Goal: Transaction & Acquisition: Purchase product/service

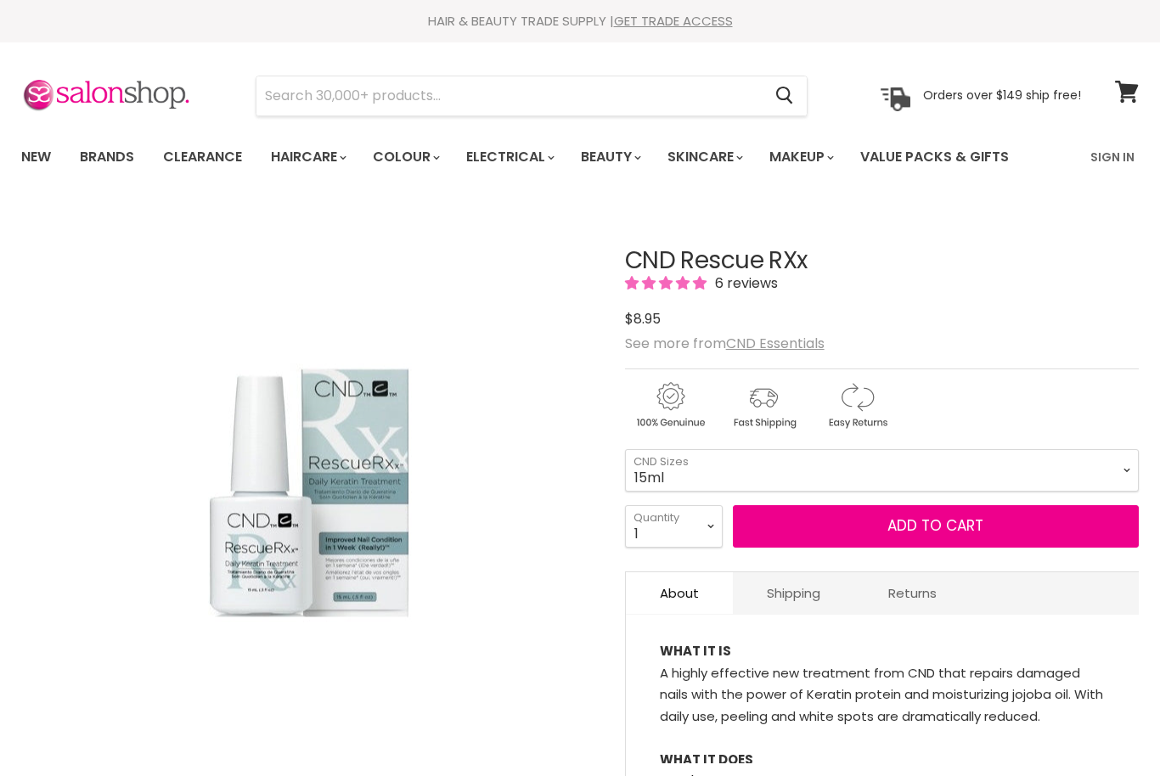
select select "15ml"
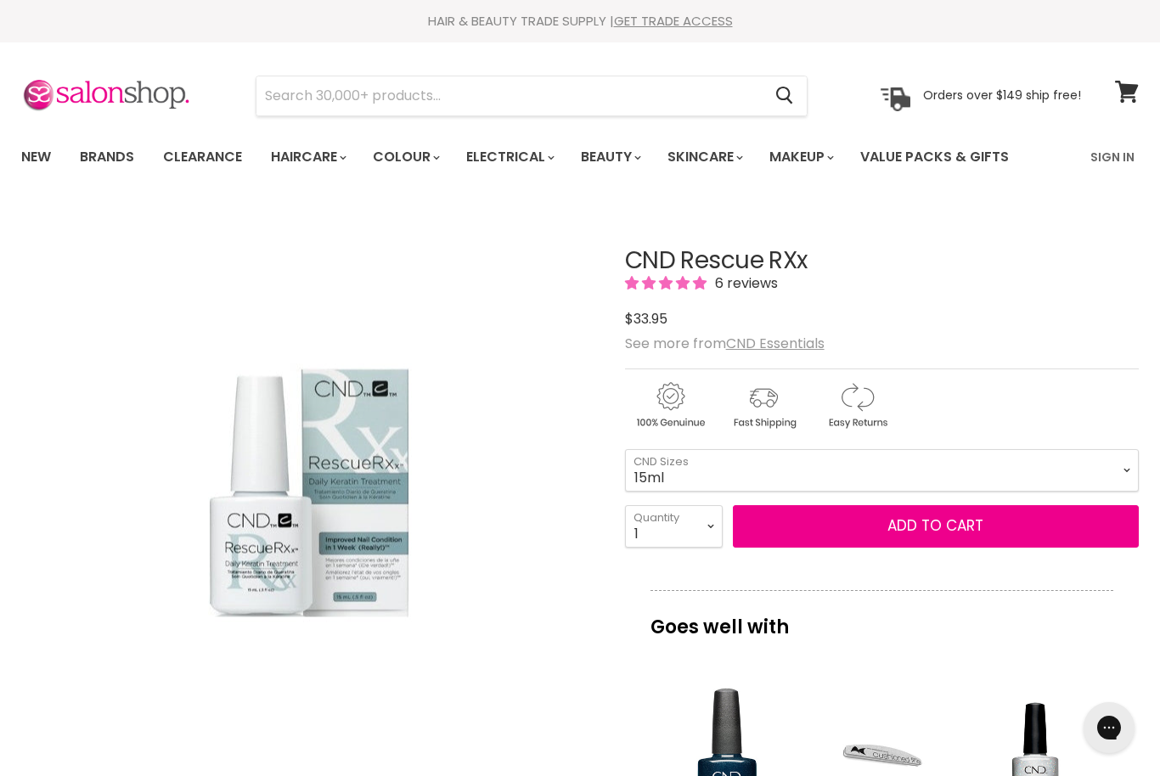
click at [240, 558] on img "CND Rescue RXx image. Click or Scroll to Zoom." at bounding box center [309, 493] width 297 height 448
click at [262, 534] on img "CND Rescue RXx image. Click or Scroll to Zoom." at bounding box center [309, 493] width 297 height 448
click at [686, 471] on select "3.7ml 15ml" at bounding box center [882, 470] width 514 height 42
click at [682, 454] on select "3.7ml 15ml" at bounding box center [882, 470] width 514 height 42
select select "3.7ml"
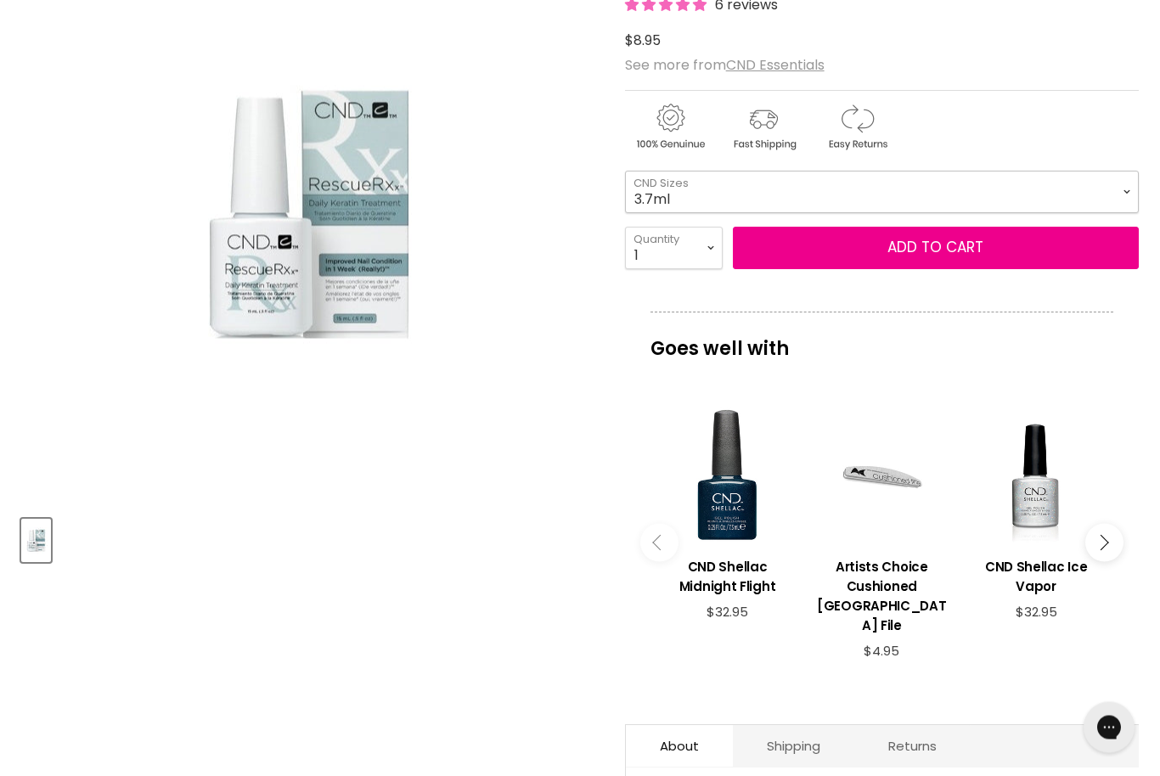
scroll to position [279, 0]
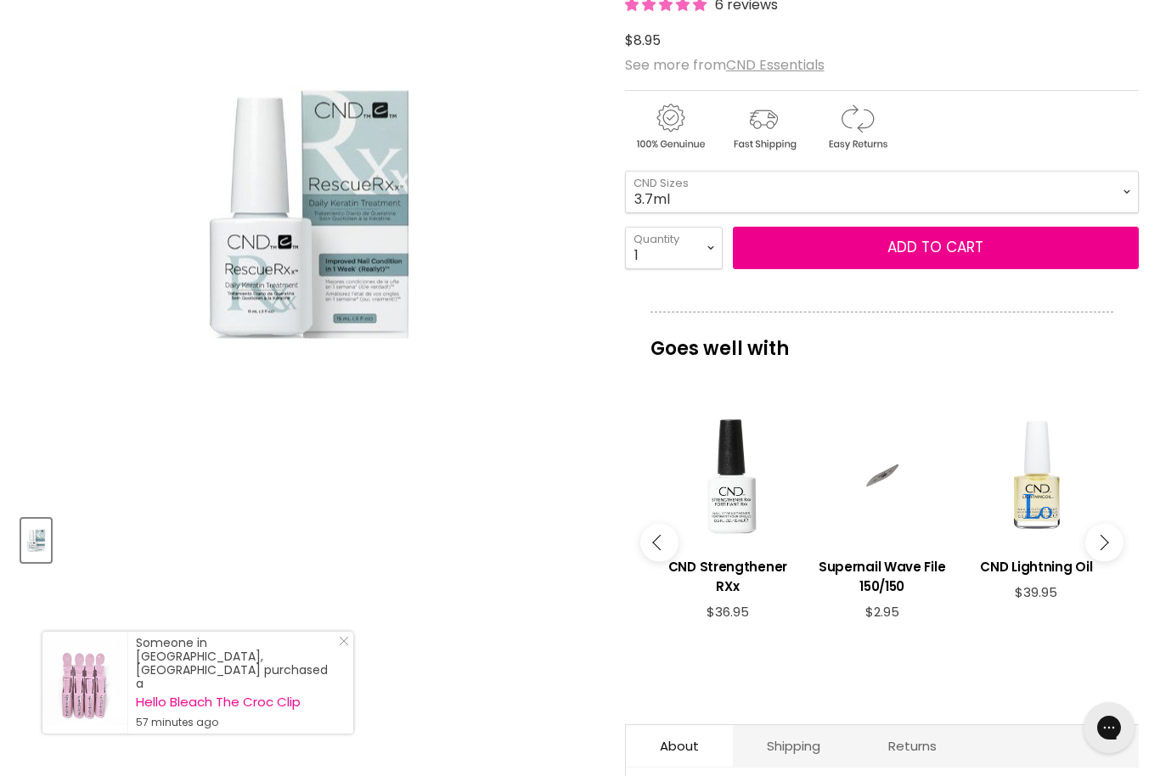
click at [722, 507] on div "Main content" at bounding box center [728, 476] width 138 height 138
